Goal: Information Seeking & Learning: Understand process/instructions

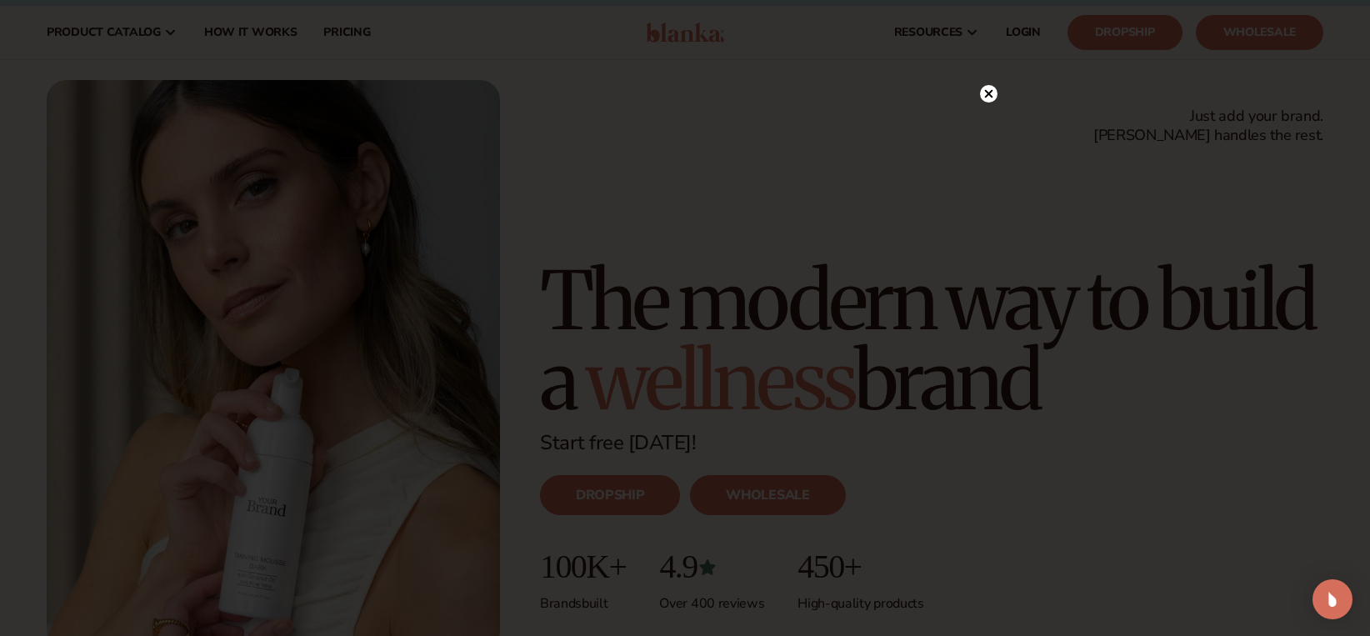
scroll to position [28, 0]
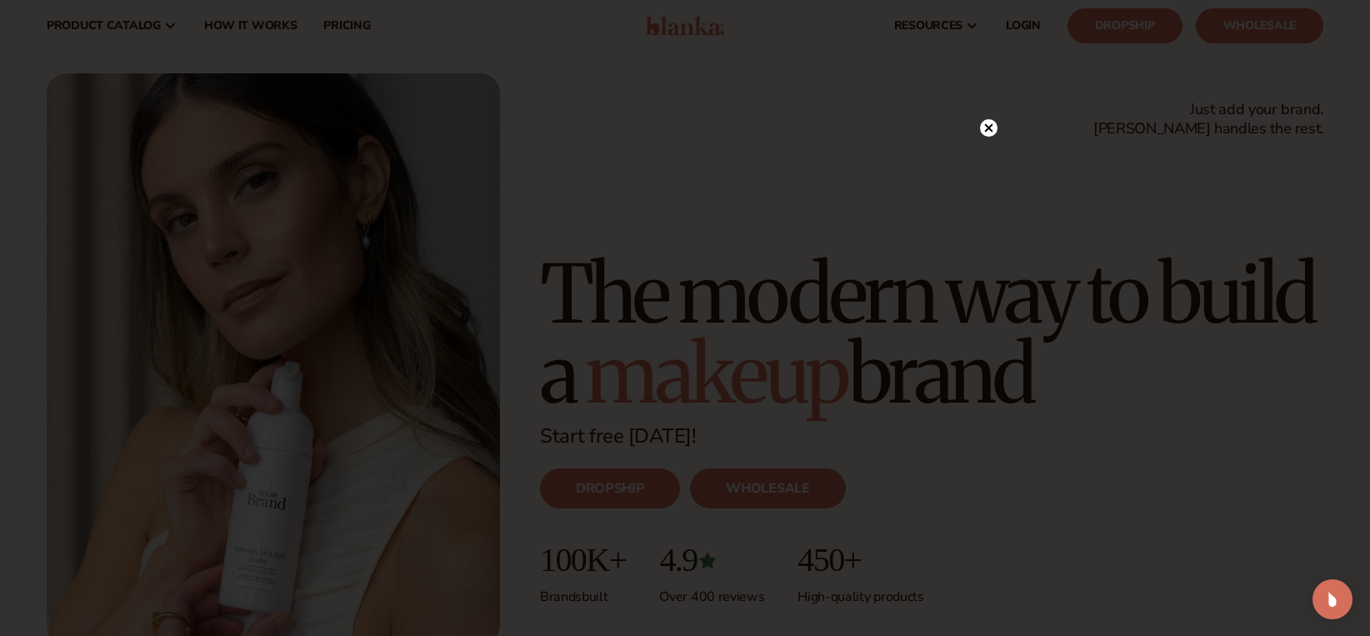
click at [989, 133] on circle at bounding box center [989, 128] width 18 height 18
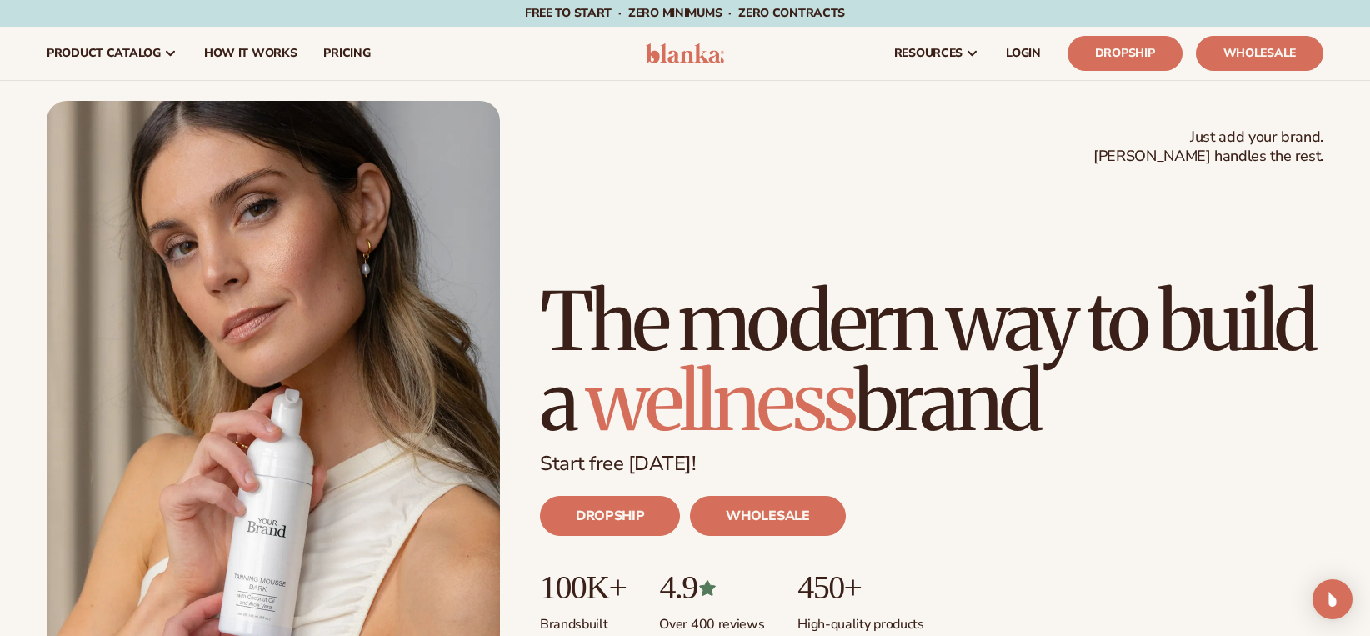
scroll to position [63, 0]
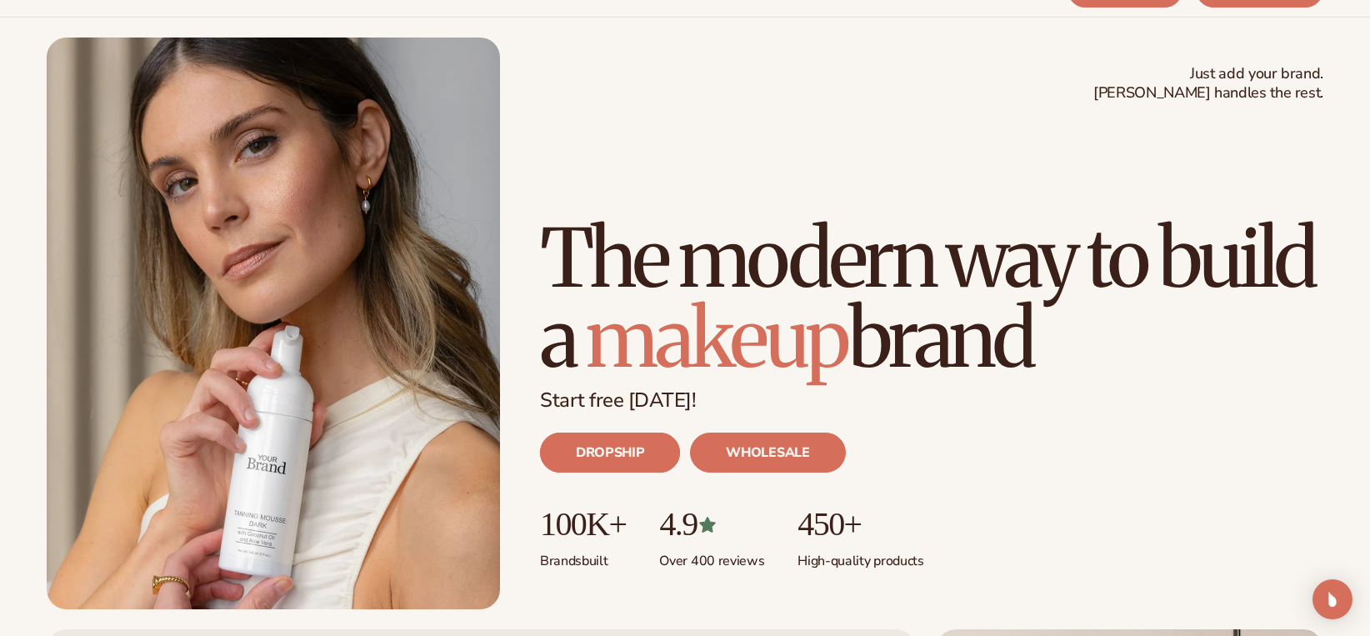
click at [640, 456] on link "DROPSHIP" at bounding box center [610, 453] width 140 height 40
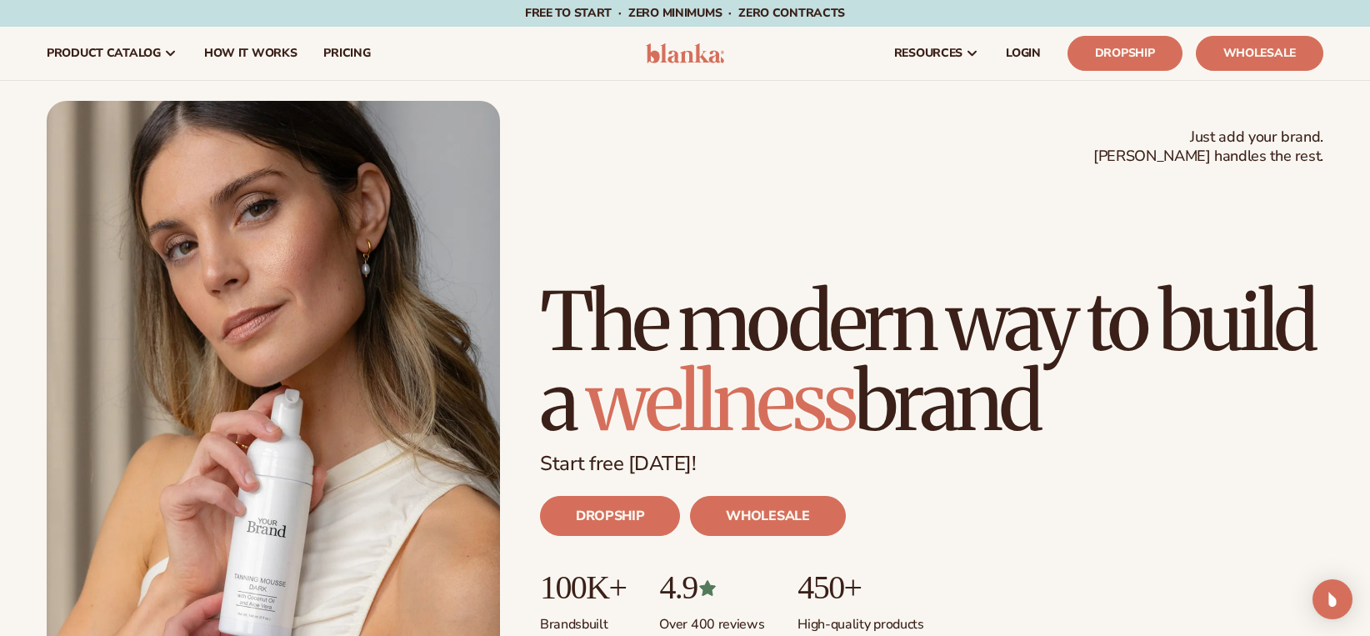
scroll to position [0, 0]
click at [261, 54] on span "How It Works" at bounding box center [250, 53] width 93 height 13
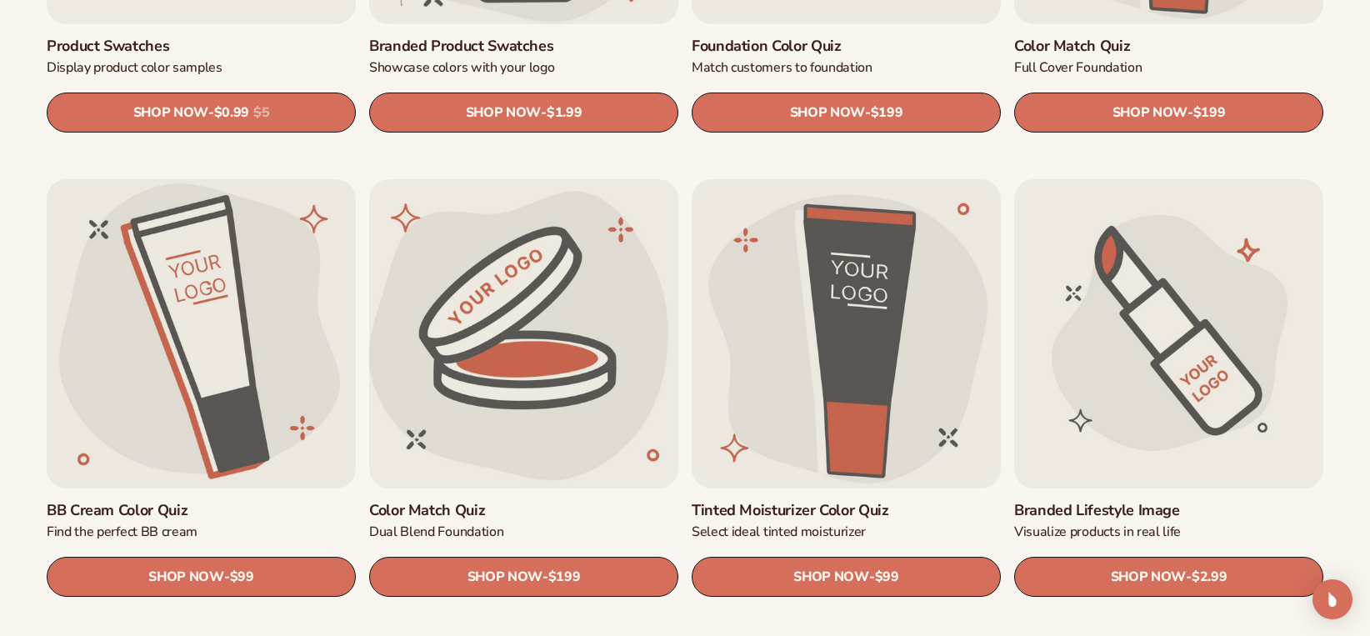
scroll to position [1354, 0]
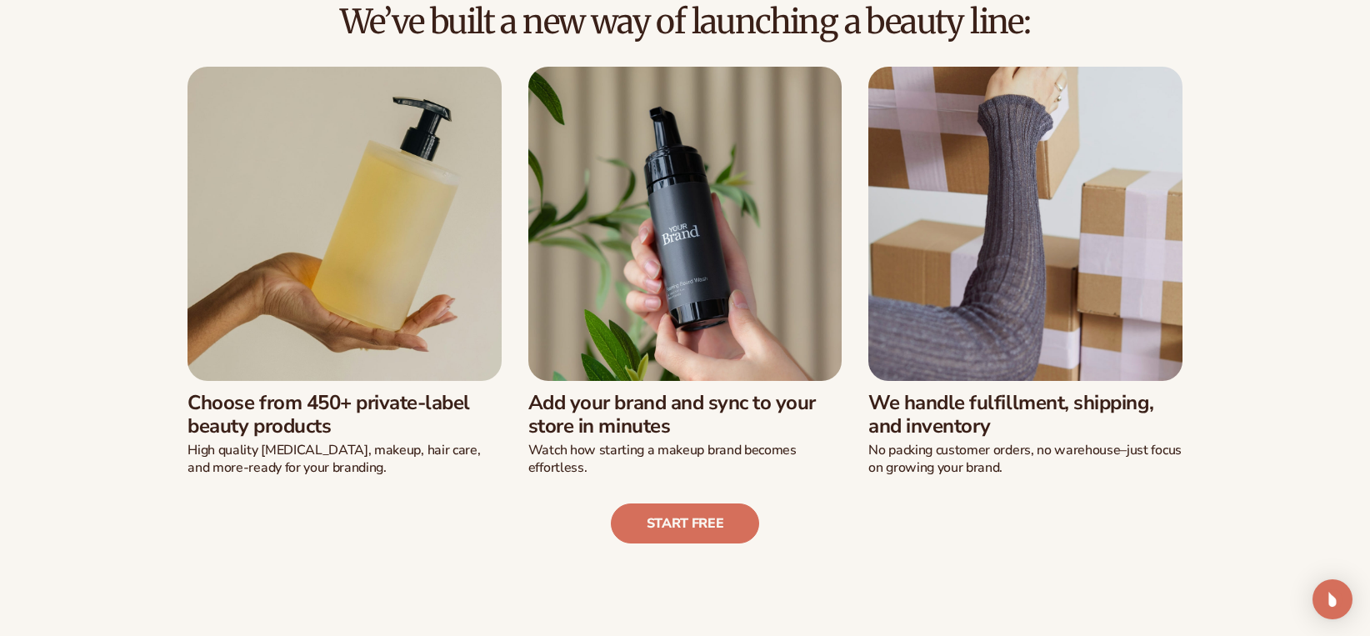
scroll to position [469, 0]
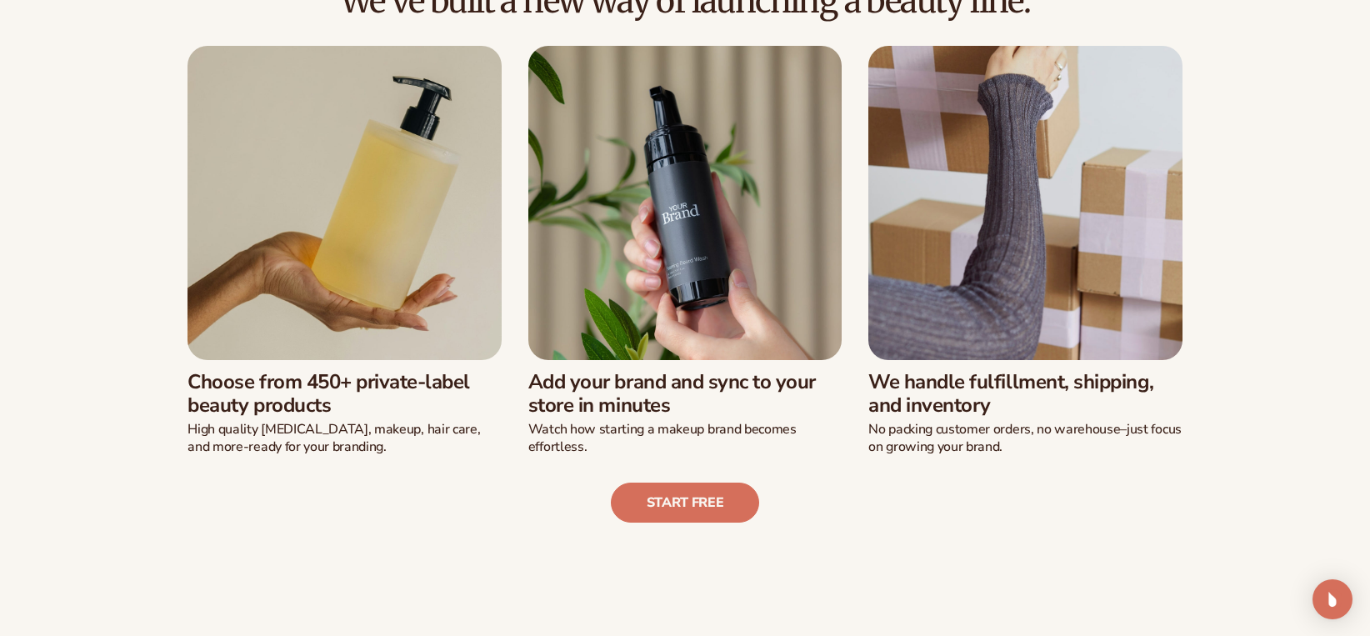
drag, startPoint x: 1164, startPoint y: 378, endPoint x: 1188, endPoint y: 457, distance: 82.0
click at [1188, 457] on div "We’ve built a new way of launching a beauty line: Choose from 450+ private-labe…" at bounding box center [685, 252] width 1277 height 540
drag, startPoint x: 1188, startPoint y: 457, endPoint x: 1187, endPoint y: 396, distance: 60.8
click at [1187, 396] on div "We’ve built a new way of launching a beauty line: Choose from 450+ private-labe…" at bounding box center [685, 252] width 1277 height 540
drag, startPoint x: 1159, startPoint y: 379, endPoint x: 1165, endPoint y: 458, distance: 78.6
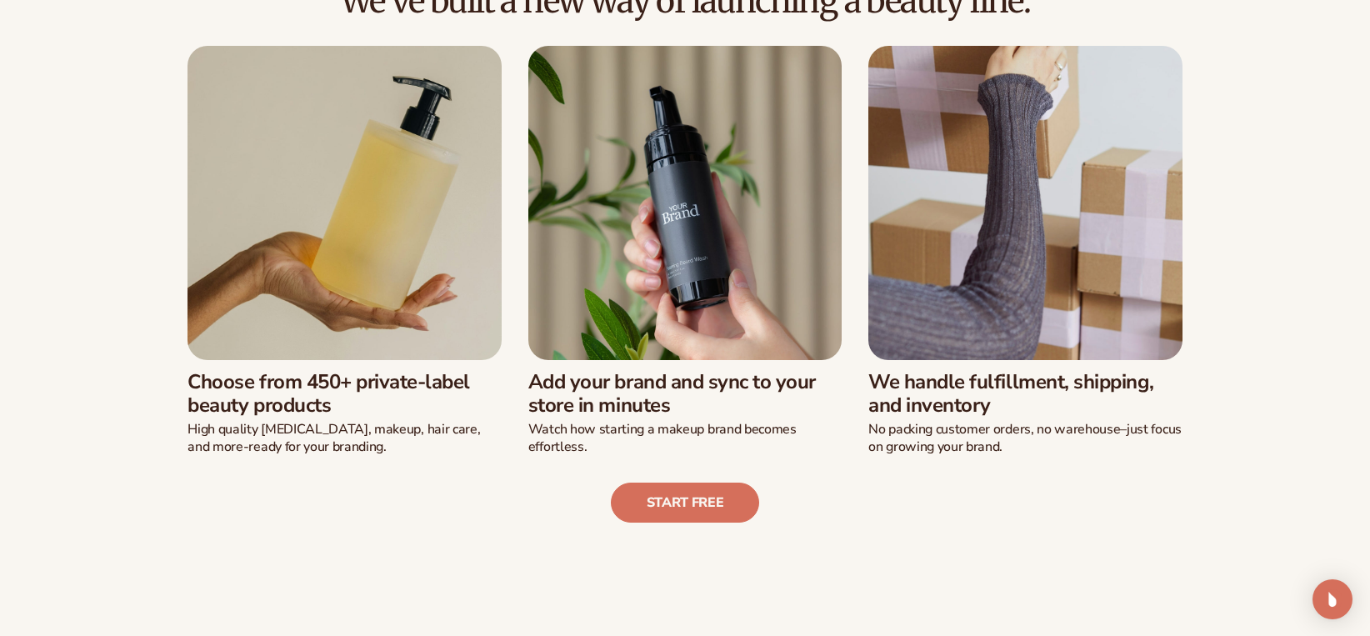
click at [1165, 458] on div "We’ve built a new way of launching a beauty line: Choose from 450+ private-labe…" at bounding box center [685, 252] width 1277 height 540
drag, startPoint x: 1141, startPoint y: 363, endPoint x: 1162, endPoint y: 456, distance: 94.8
click at [1162, 456] on div "We’ve built a new way of launching a beauty line: Choose from 450+ private-labe…" at bounding box center [685, 252] width 1277 height 540
drag, startPoint x: 865, startPoint y: 369, endPoint x: 864, endPoint y: 457, distance: 87.5
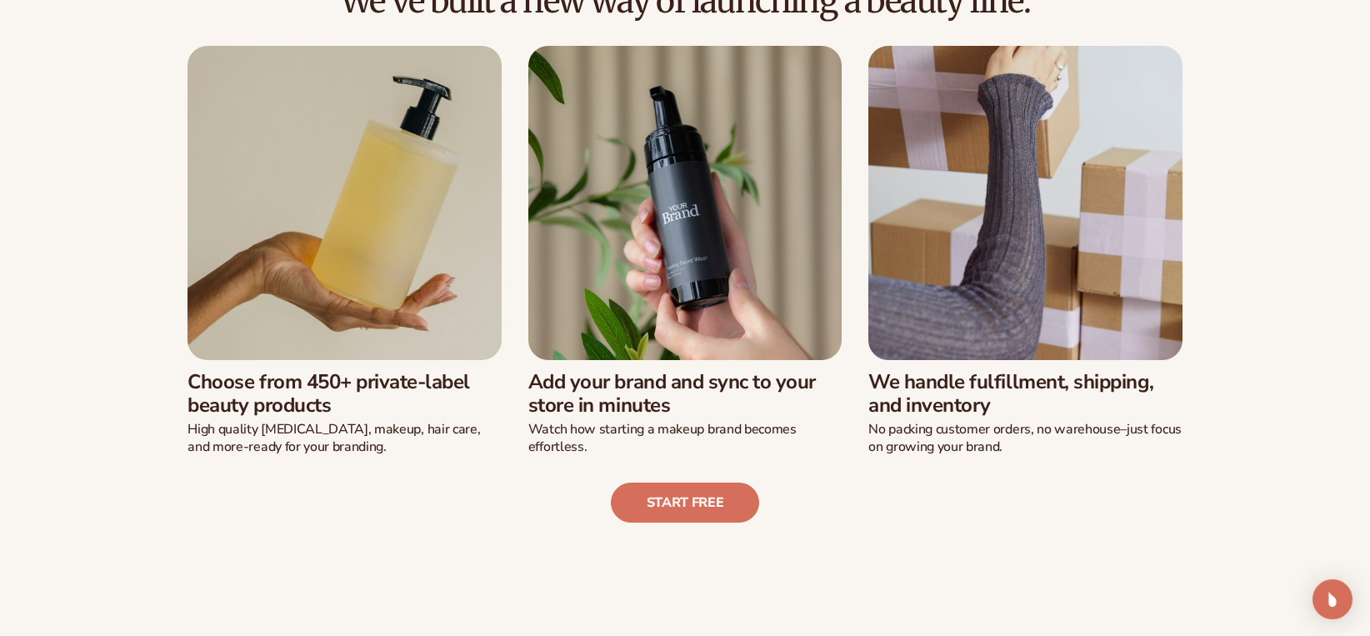
click at [864, 457] on div "We’ve built a new way of launching a beauty line: Choose from 450+ private-labe…" at bounding box center [685, 252] width 1277 height 540
drag, startPoint x: 864, startPoint y: 457, endPoint x: 858, endPoint y: 369, distance: 87.7
click at [858, 369] on div "We’ve built a new way of launching a beauty line: Choose from 450+ private-labe…" at bounding box center [685, 252] width 1277 height 540
drag, startPoint x: 858, startPoint y: 369, endPoint x: 862, endPoint y: 457, distance: 87.6
click at [862, 458] on div "We’ve built a new way of launching a beauty line: Choose from 450+ private-labe…" at bounding box center [685, 252] width 1277 height 540
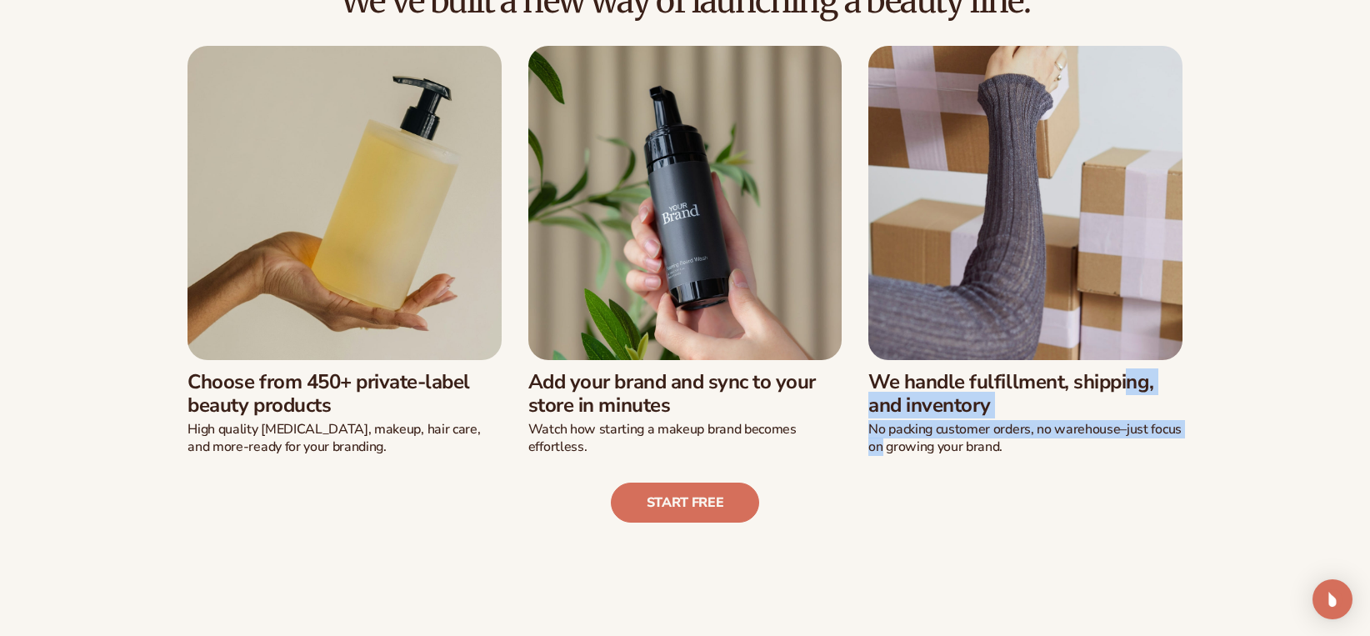
drag, startPoint x: 862, startPoint y: 375, endPoint x: 870, endPoint y: 450, distance: 75.5
click at [870, 450] on div "Choose from 450+ private-label beauty products High quality [MEDICAL_DATA], mak…" at bounding box center [685, 251] width 1062 height 410
click at [865, 408] on div "Choose from 450+ private-label beauty products High quality [MEDICAL_DATA], mak…" at bounding box center [685, 251] width 1062 height 410
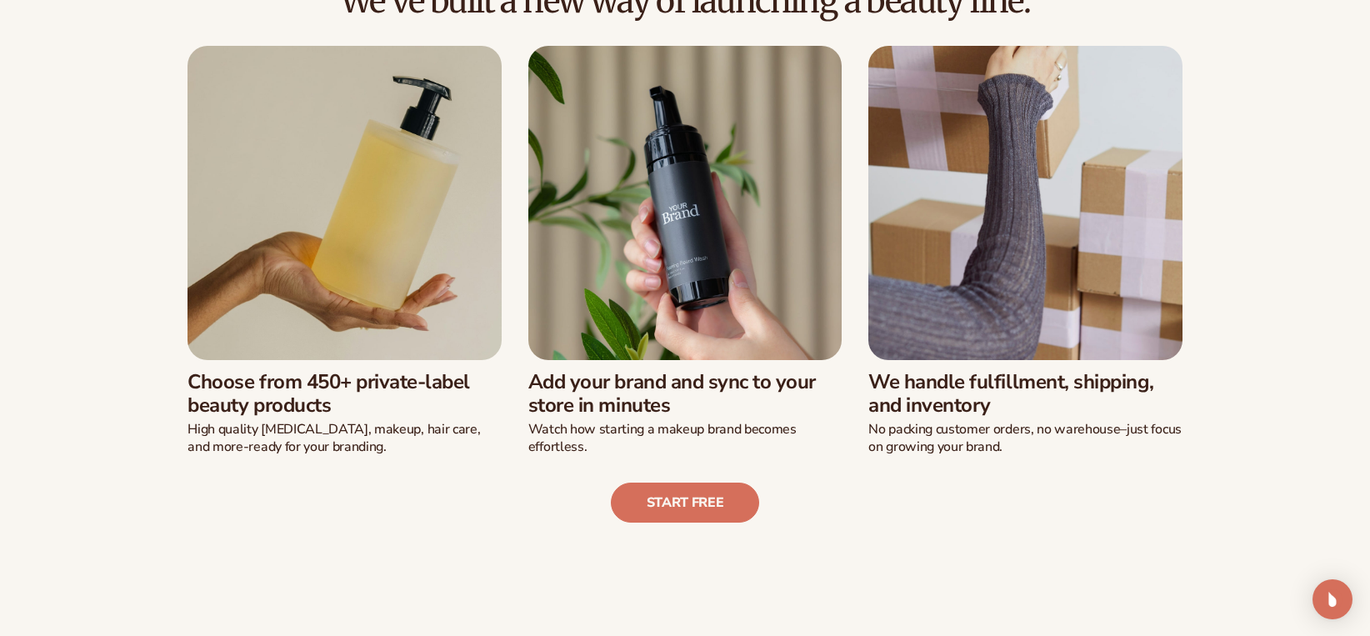
click at [863, 433] on div "Choose from 450+ private-label beauty products High quality [MEDICAL_DATA], mak…" at bounding box center [685, 251] width 1062 height 410
drag, startPoint x: 863, startPoint y: 432, endPoint x: 868, endPoint y: 463, distance: 32.2
click at [868, 464] on div "We’ve built a new way of launching a beauty line: Choose from 450+ private-labe…" at bounding box center [685, 252] width 1277 height 540
drag, startPoint x: 868, startPoint y: 438, endPoint x: 935, endPoint y: 458, distance: 69.6
click at [858, 435] on div "Choose from 450+ private-label beauty products High quality [MEDICAL_DATA], mak…" at bounding box center [685, 251] width 1062 height 410
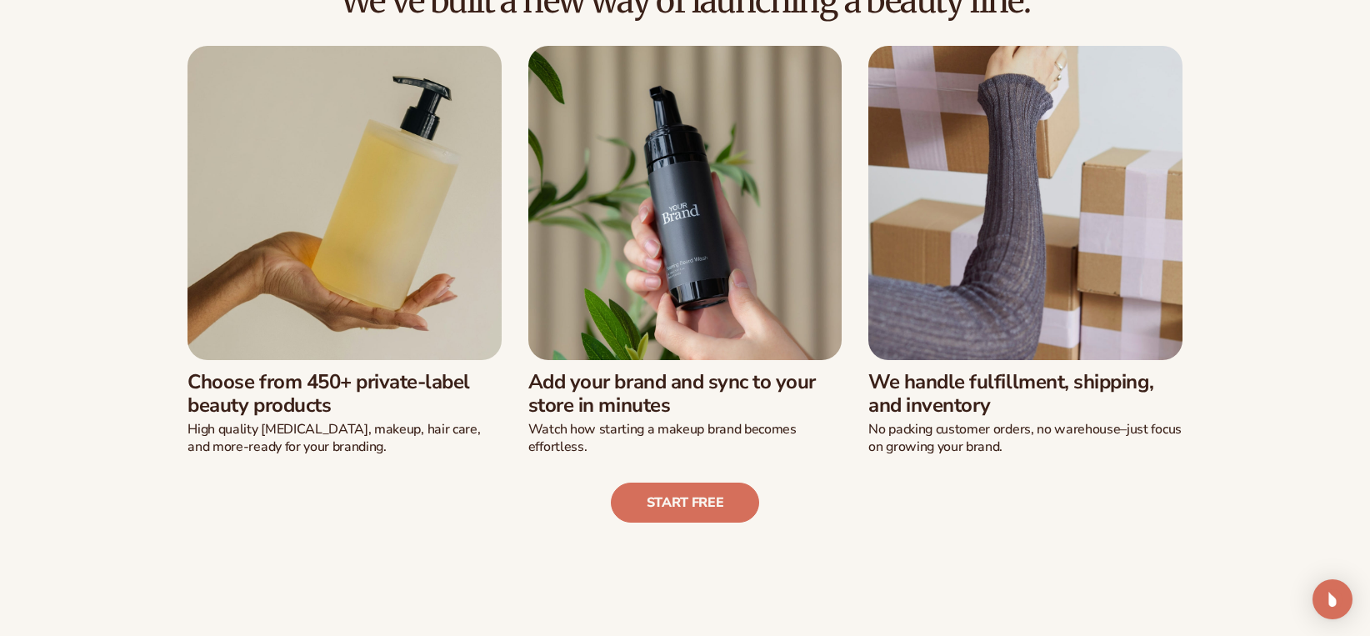
drag, startPoint x: 864, startPoint y: 424, endPoint x: 893, endPoint y: 457, distance: 43.7
click at [893, 457] on div "We’ve built a new way of launching a beauty line: Choose from 450+ private-labe…" at bounding box center [685, 252] width 1277 height 540
drag, startPoint x: 868, startPoint y: 413, endPoint x: 870, endPoint y: 462, distance: 48.4
click at [869, 462] on div "We’ve built a new way of launching a beauty line: Choose from 450+ private-labe…" at bounding box center [685, 252] width 1277 height 540
drag, startPoint x: 870, startPoint y: 462, endPoint x: 868, endPoint y: 424, distance: 37.6
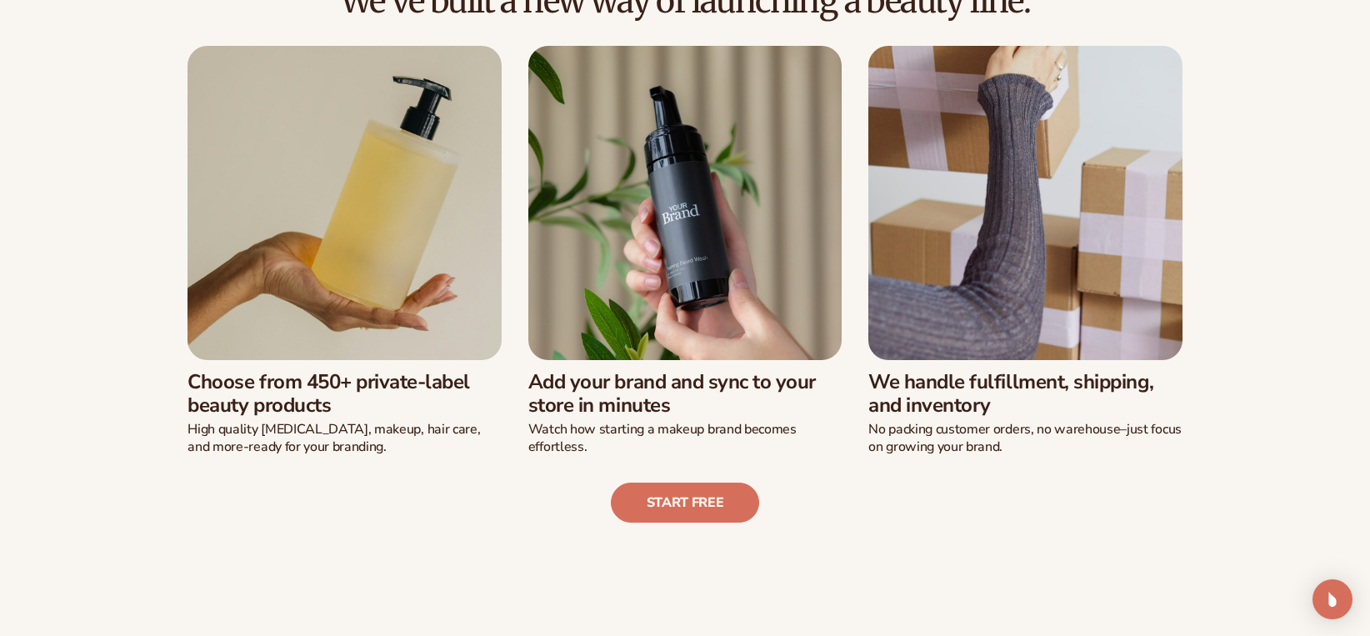
click at [868, 424] on div "We’ve built a new way of launching a beauty line: Choose from 450+ private-labe…" at bounding box center [685, 252] width 1277 height 540
drag, startPoint x: 861, startPoint y: 419, endPoint x: 870, endPoint y: 458, distance: 39.4
click at [870, 458] on div "We’ve built a new way of launching a beauty line: Choose from 450+ private-labe…" at bounding box center [685, 252] width 1277 height 540
drag, startPoint x: 865, startPoint y: 413, endPoint x: 886, endPoint y: 477, distance: 67.5
click at [886, 478] on div "We’ve built a new way of launching a beauty line: Choose from 450+ private-labe…" at bounding box center [685, 252] width 1277 height 540
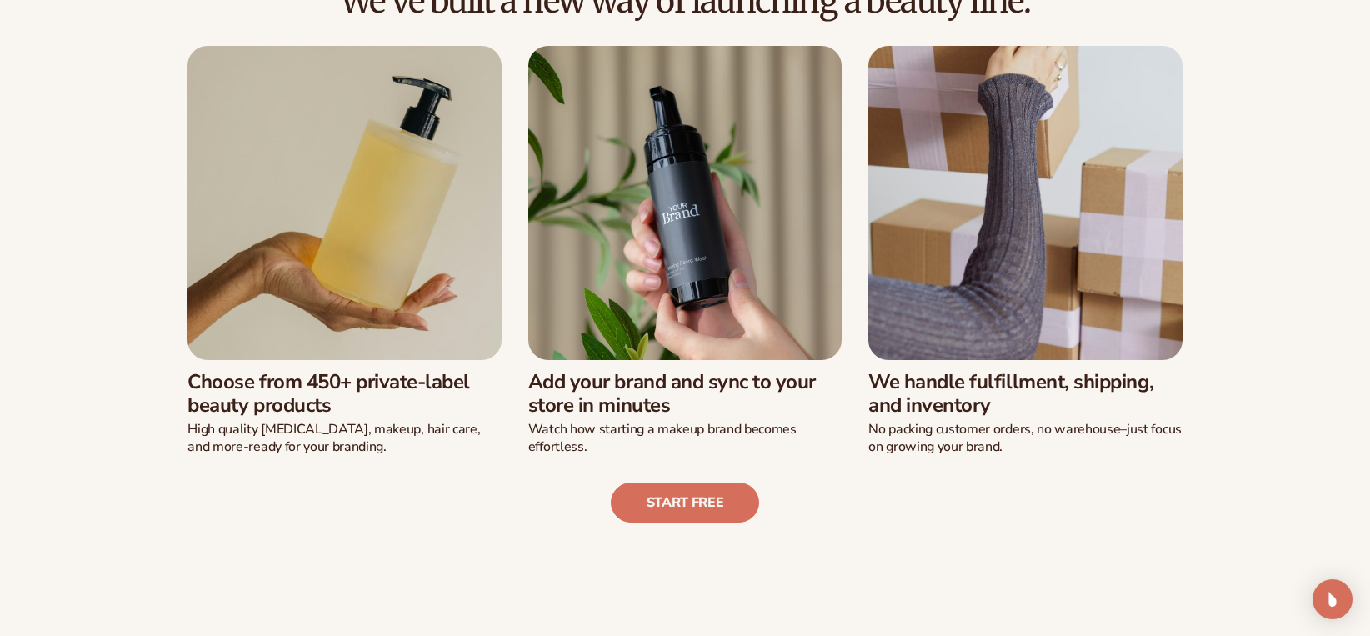
click at [886, 477] on div "Start free" at bounding box center [685, 489] width 1277 height 67
drag, startPoint x: 871, startPoint y: 419, endPoint x: 897, endPoint y: 454, distance: 43.5
click at [897, 454] on div "We’ve built a new way of launching a beauty line: Choose from 450+ private-labe…" at bounding box center [685, 252] width 1277 height 540
drag, startPoint x: 859, startPoint y: 372, endPoint x: 866, endPoint y: 457, distance: 85.3
click at [866, 457] on div "We’ve built a new way of launching a beauty line: Choose from 450+ private-labe…" at bounding box center [685, 252] width 1277 height 540
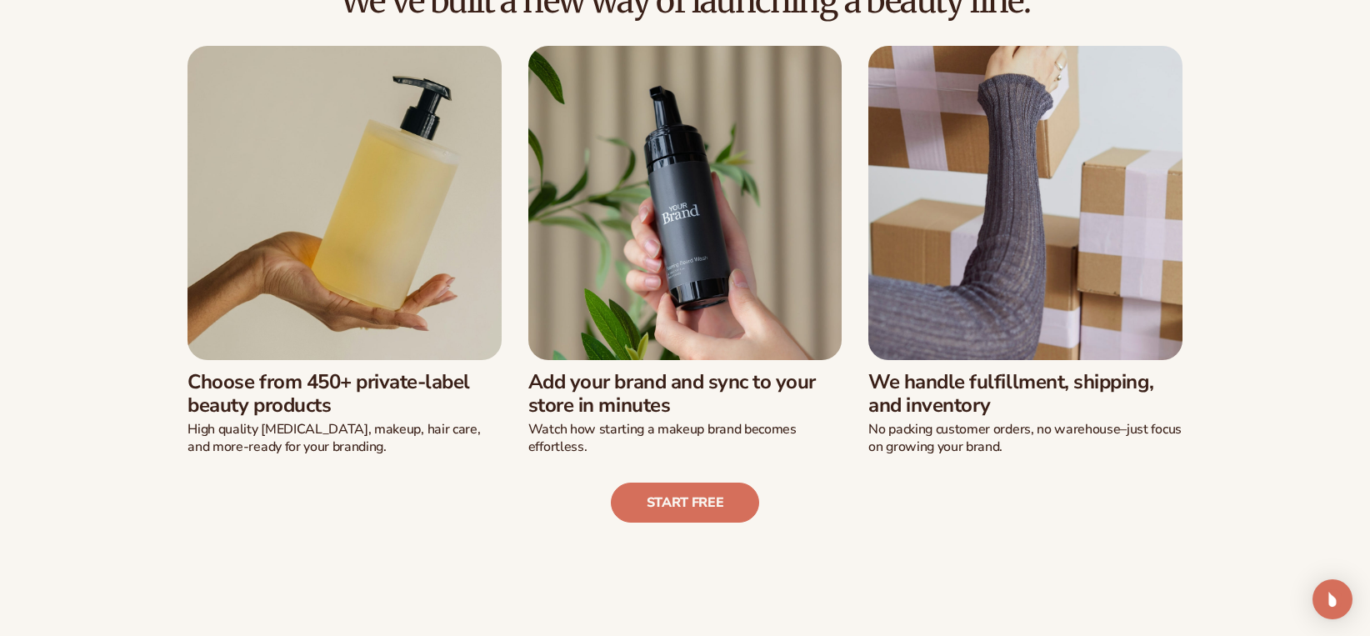
drag, startPoint x: 860, startPoint y: 368, endPoint x: 864, endPoint y: 457, distance: 89.3
click at [864, 457] on div "We’ve built a new way of launching a beauty line: Choose from 450+ private-labe…" at bounding box center [685, 252] width 1277 height 540
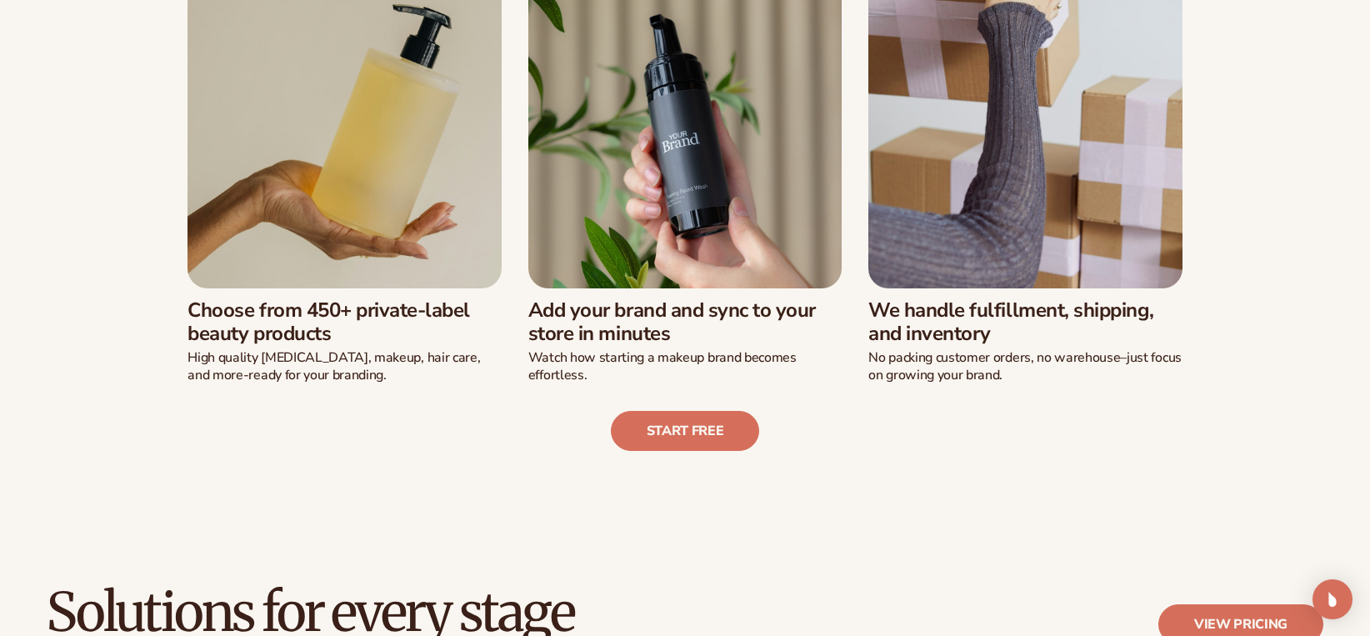
scroll to position [562, 0]
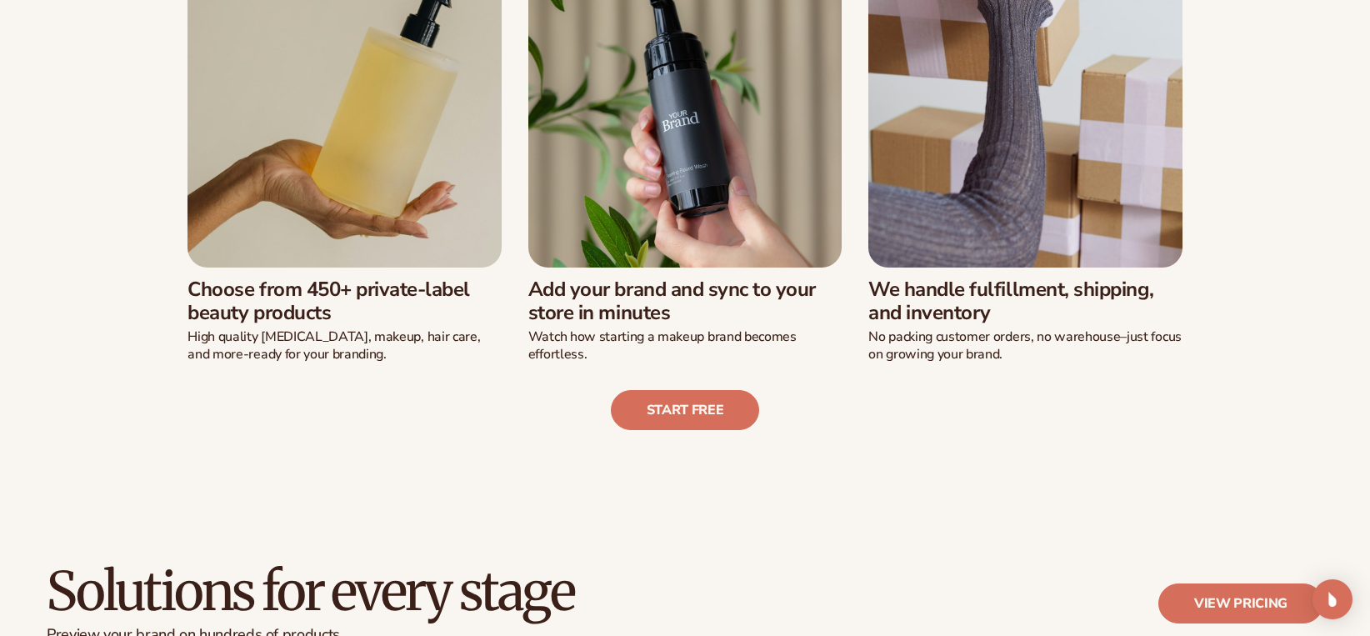
drag, startPoint x: 188, startPoint y: 278, endPoint x: 295, endPoint y: 372, distance: 142.9
click at [295, 372] on div "We’ve built a new way of launching a beauty line: Choose from 450+ private-labe…" at bounding box center [685, 160] width 1277 height 540
drag, startPoint x: 295, startPoint y: 372, endPoint x: 300, endPoint y: 338, distance: 34.5
click at [300, 338] on div "We’ve built a new way of launching a beauty line: Choose from 450+ private-labe…" at bounding box center [685, 160] width 1277 height 540
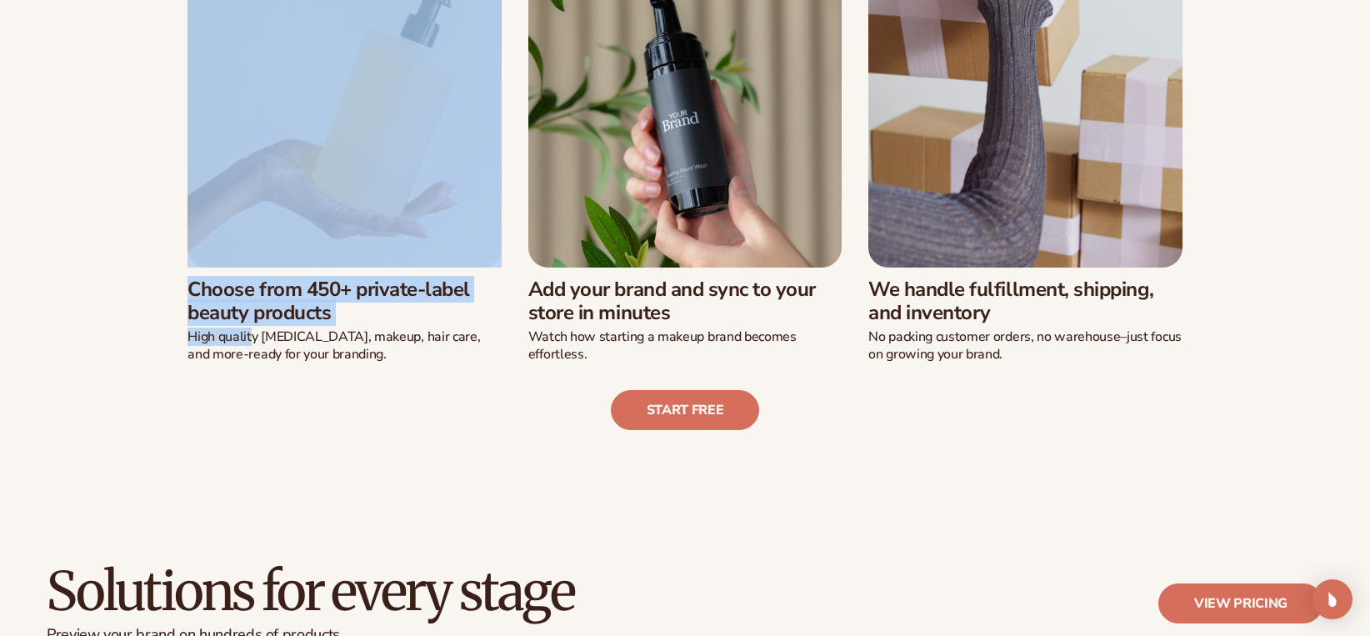
drag, startPoint x: 174, startPoint y: 260, endPoint x: 252, endPoint y: 343, distance: 113.8
click at [252, 343] on div "Choose from 450+ private-label beauty products High quality [MEDICAL_DATA], mak…" at bounding box center [685, 158] width 1062 height 410
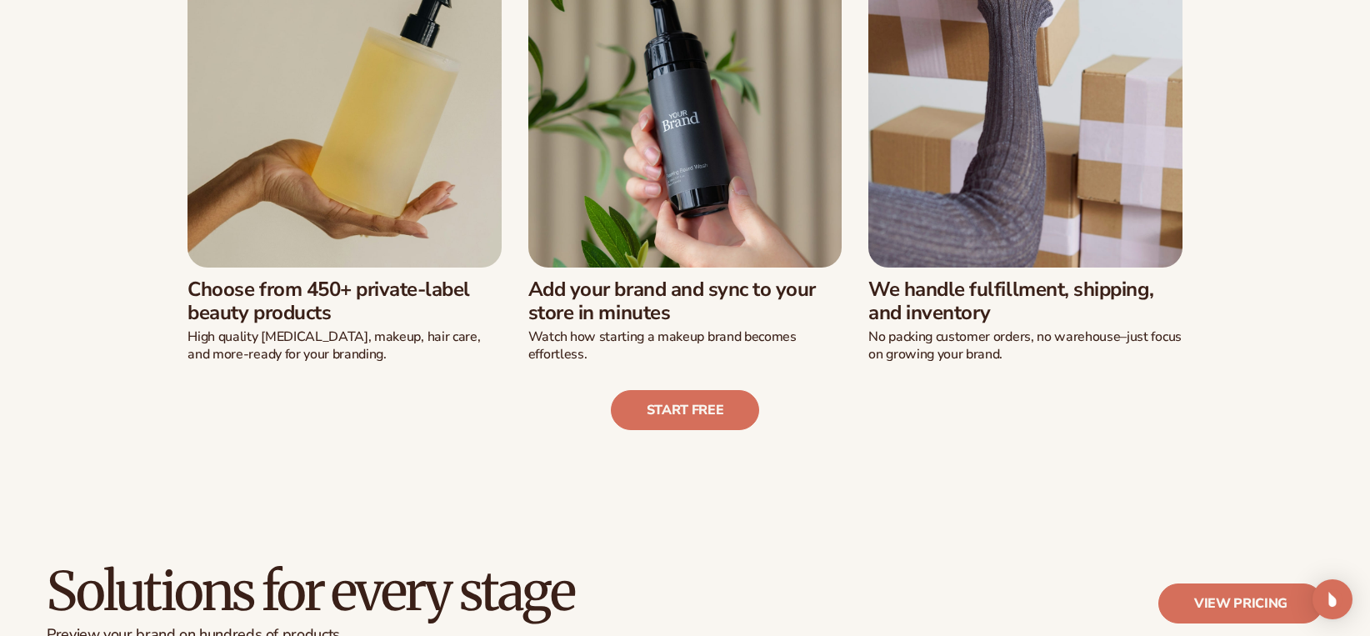
click at [48, 266] on div "We’ve built a new way of launching a beauty line: Choose from 450+ private-labe…" at bounding box center [685, 160] width 1277 height 540
drag, startPoint x: 178, startPoint y: 283, endPoint x: 186, endPoint y: 368, distance: 84.5
click at [186, 368] on div "We’ve built a new way of launching a beauty line: Choose from 450+ private-labe…" at bounding box center [685, 160] width 1277 height 540
click at [98, 301] on div "We’ve built a new way of launching a beauty line: Choose from 450+ private-labe…" at bounding box center [685, 160] width 1277 height 540
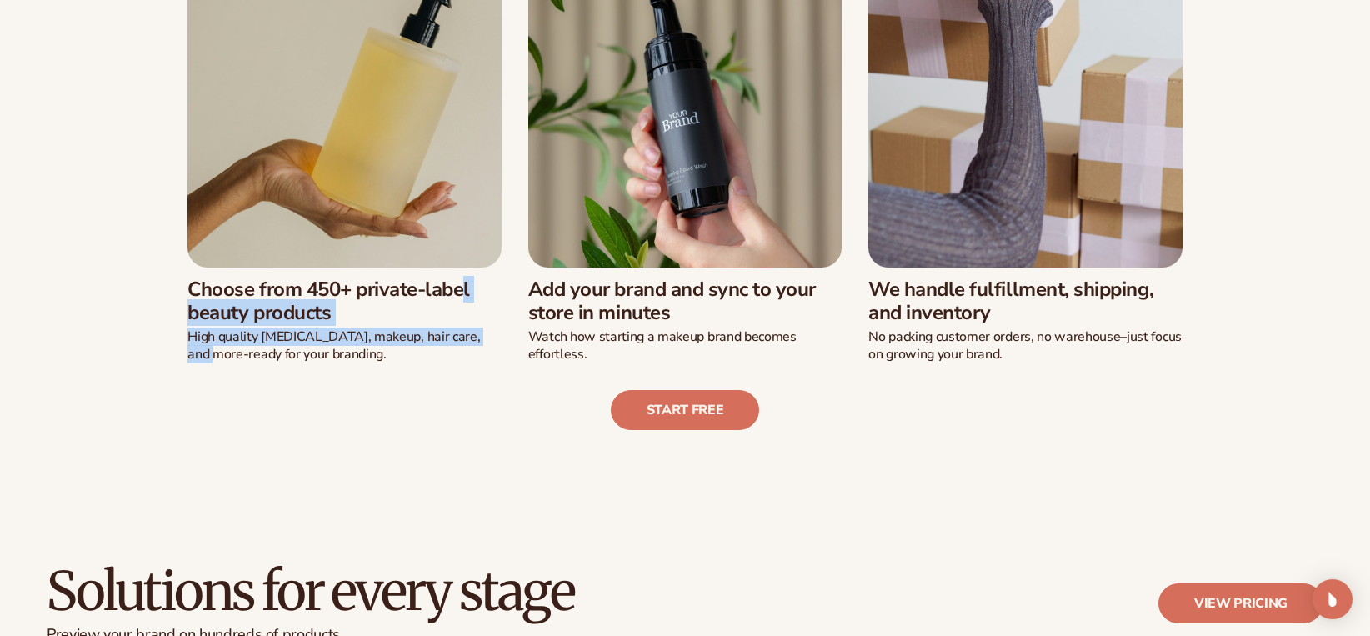
drag, startPoint x: 170, startPoint y: 269, endPoint x: 178, endPoint y: 353, distance: 83.7
click at [178, 353] on div "Choose from 450+ private-label beauty products High quality [MEDICAL_DATA], mak…" at bounding box center [685, 158] width 1062 height 410
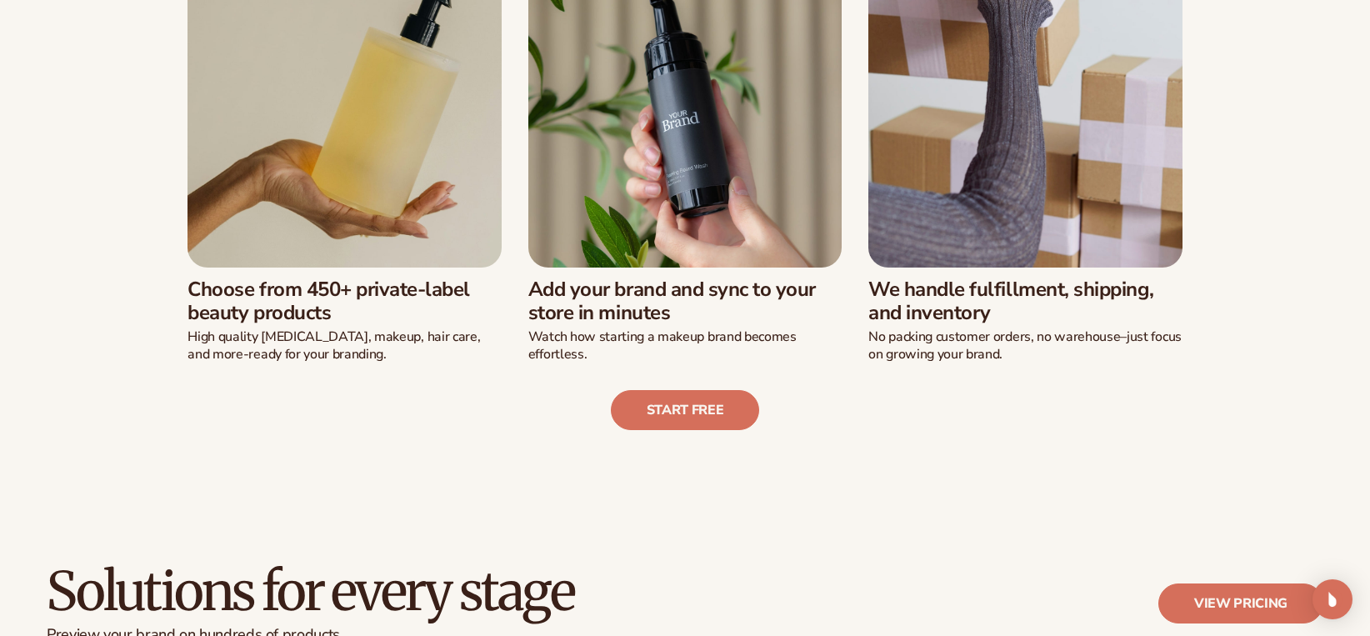
click at [388, 406] on div "Start free" at bounding box center [685, 396] width 1277 height 67
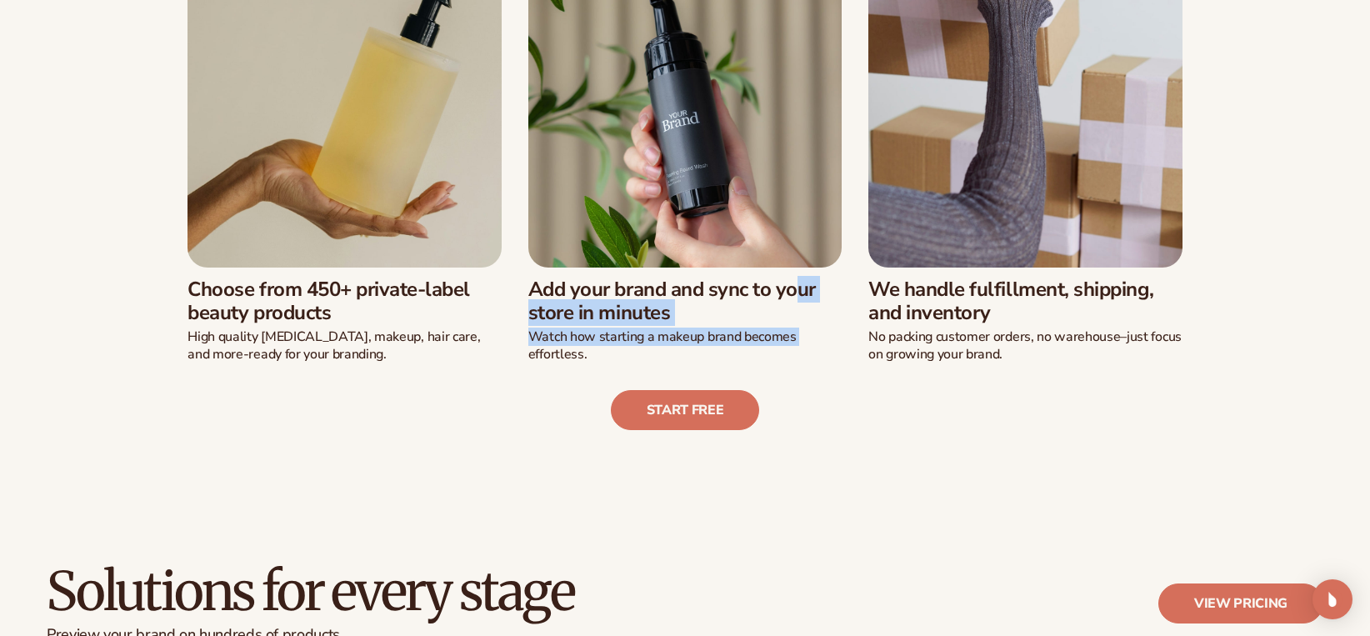
drag, startPoint x: 522, startPoint y: 283, endPoint x: 524, endPoint y: 357, distance: 74.2
click at [524, 357] on div "Choose from 450+ private-label beauty products High quality [MEDICAL_DATA], mak…" at bounding box center [685, 158] width 1062 height 410
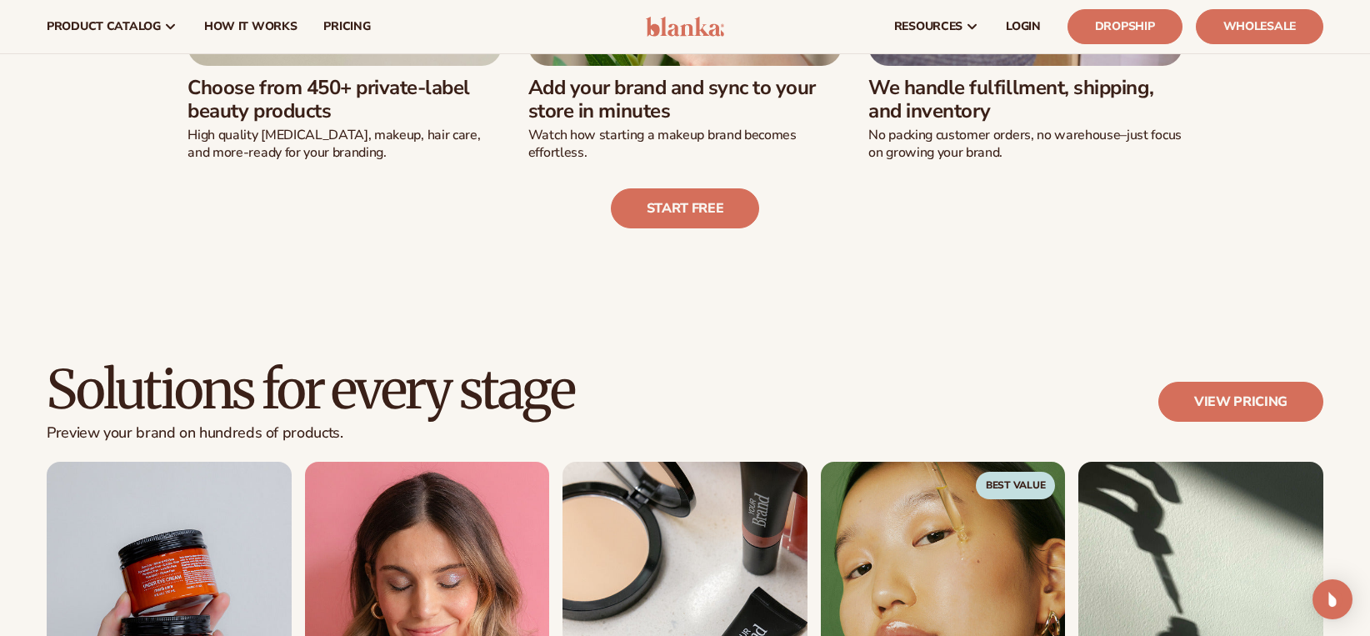
scroll to position [752, 0]
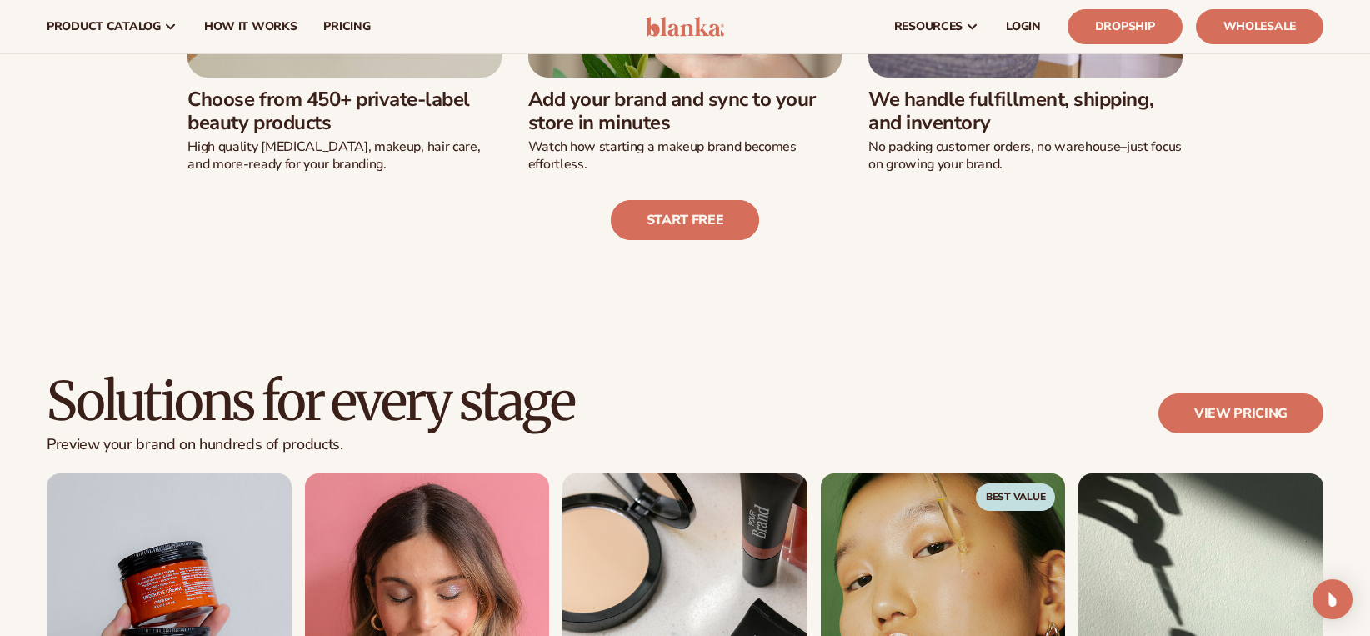
click at [651, 221] on link "Start free" at bounding box center [685, 220] width 149 height 40
